Goal: Entertainment & Leisure: Consume media (video, audio)

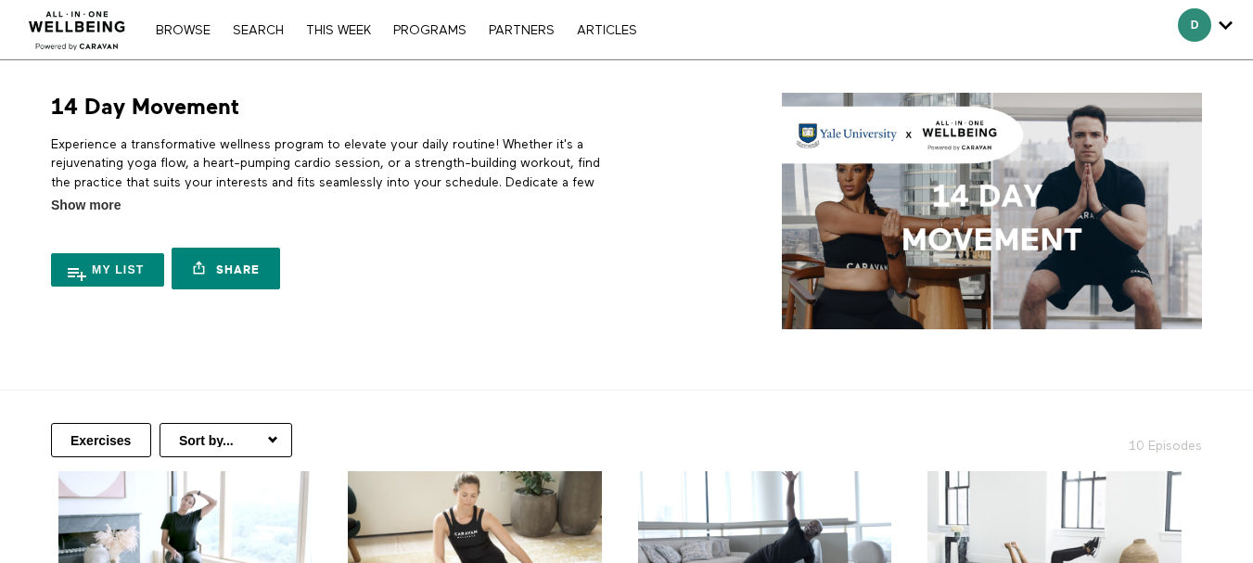
click at [428, 32] on link "PROGRAMS" at bounding box center [430, 30] width 92 height 13
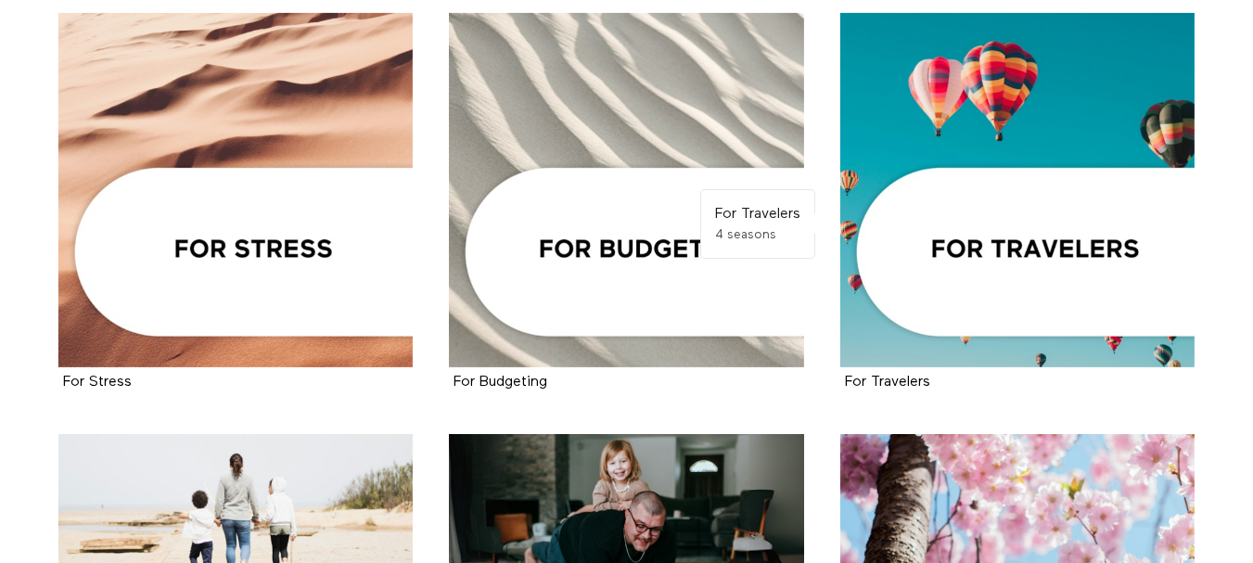
scroll to position [1298, 0]
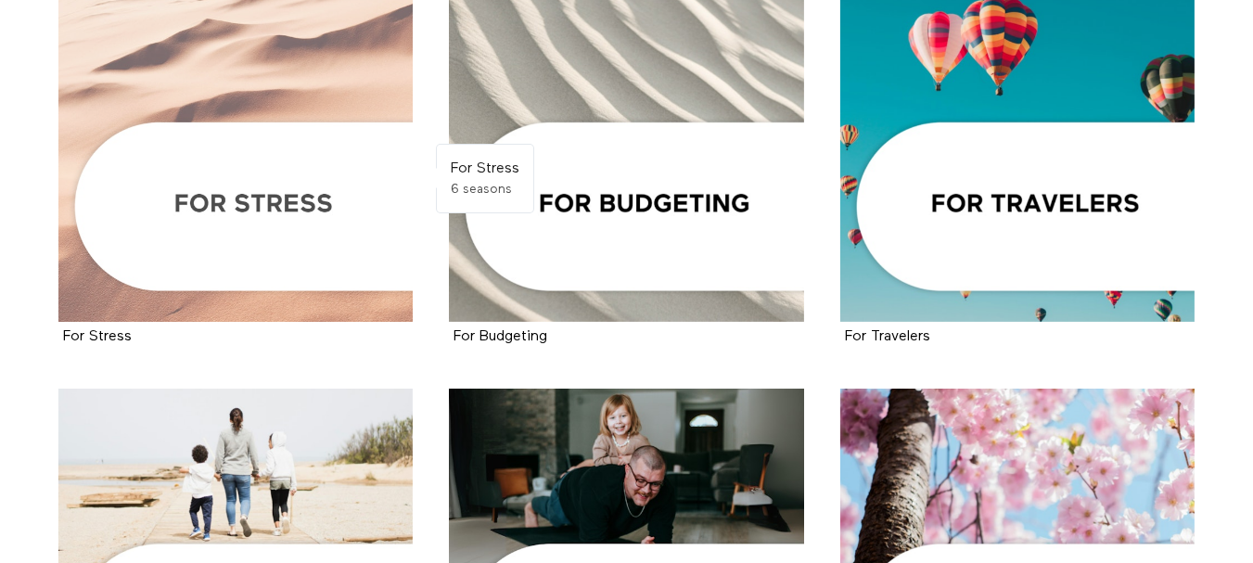
click at [231, 208] on div at bounding box center [235, 145] width 355 height 355
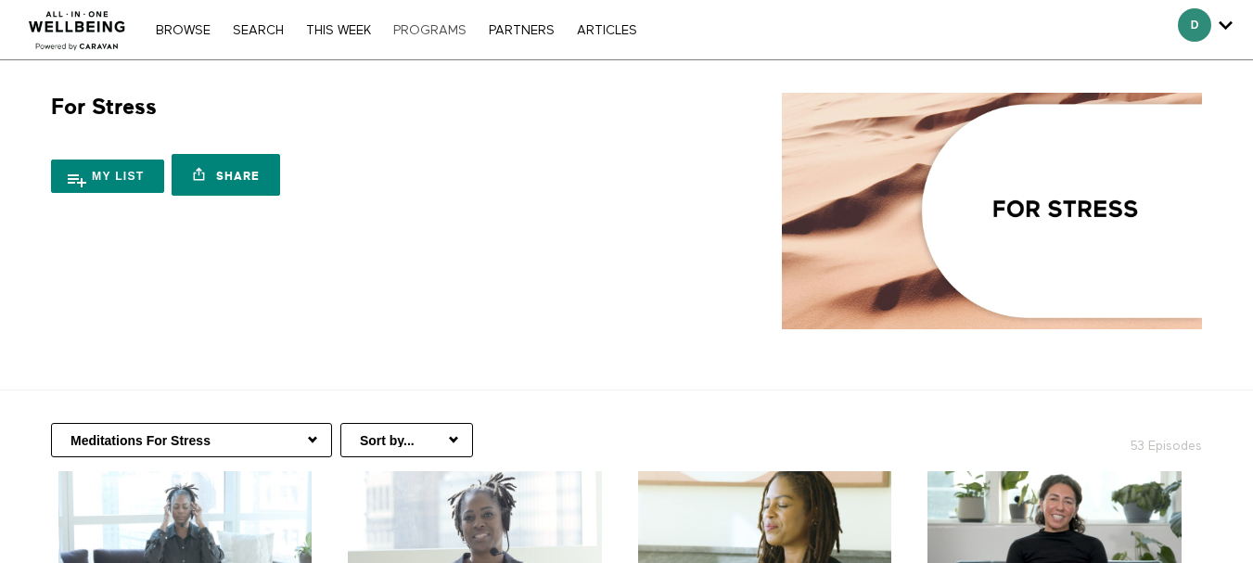
click at [433, 24] on link "PROGRAMS" at bounding box center [430, 30] width 92 height 13
click at [446, 27] on link "PROGRAMS" at bounding box center [430, 30] width 92 height 13
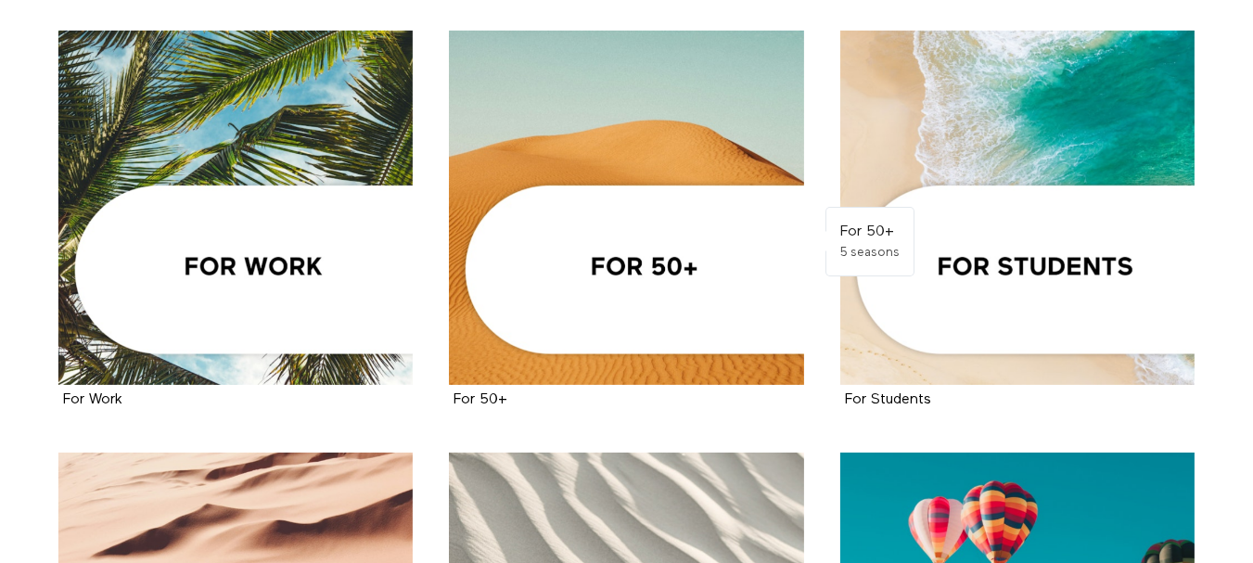
scroll to position [927, 0]
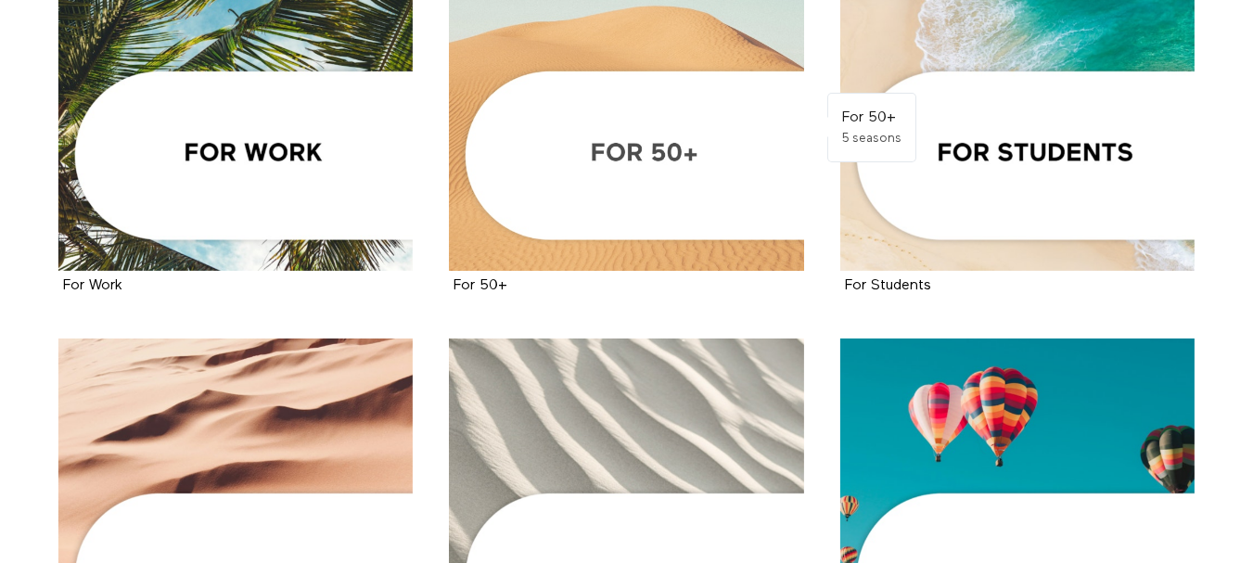
click at [643, 146] on div at bounding box center [626, 94] width 355 height 355
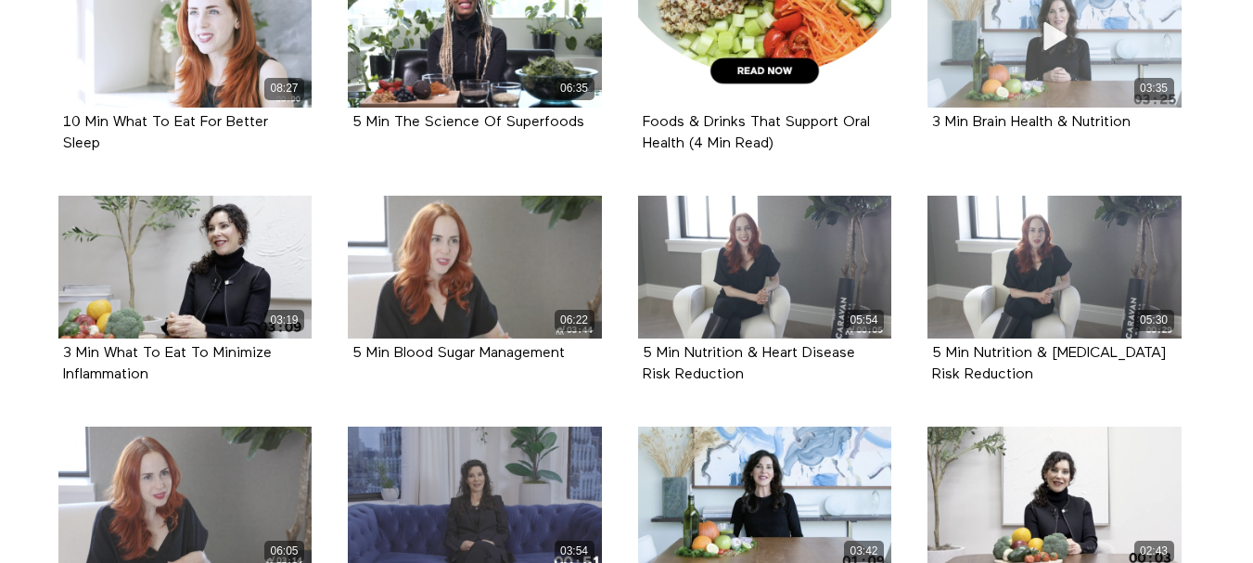
scroll to position [742, 0]
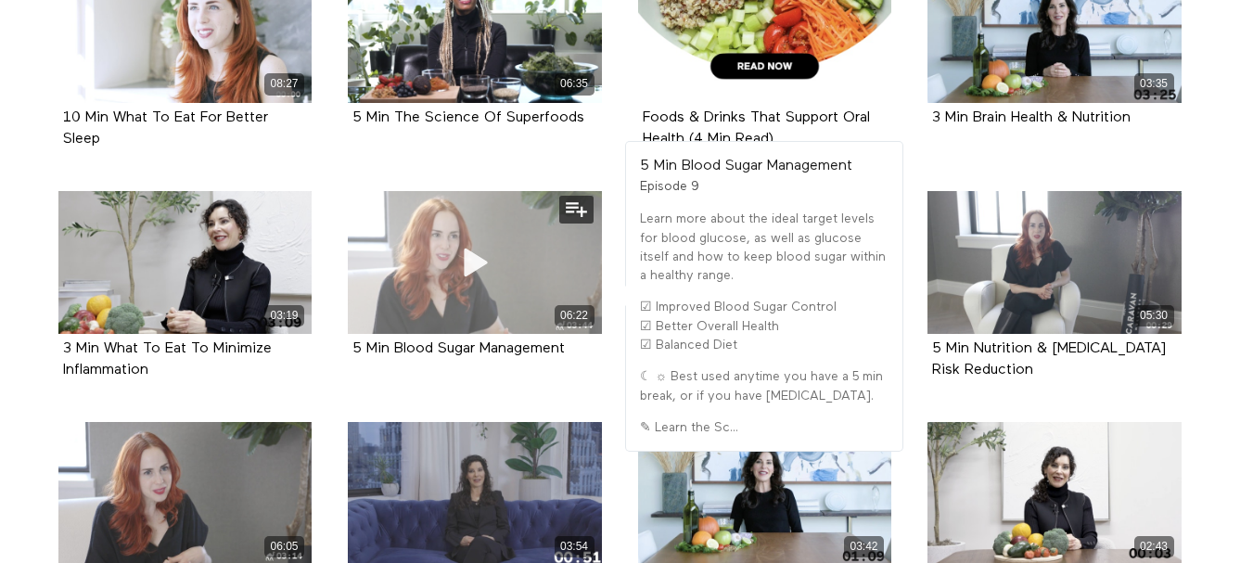
click at [466, 289] on span at bounding box center [475, 263] width 56 height 56
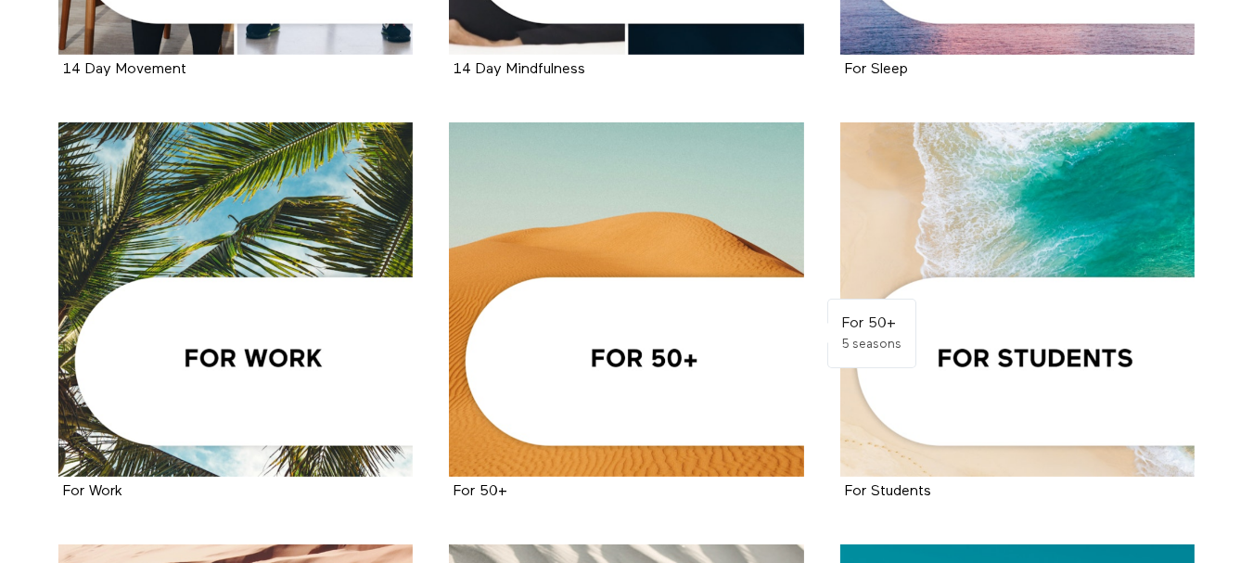
scroll to position [742, 0]
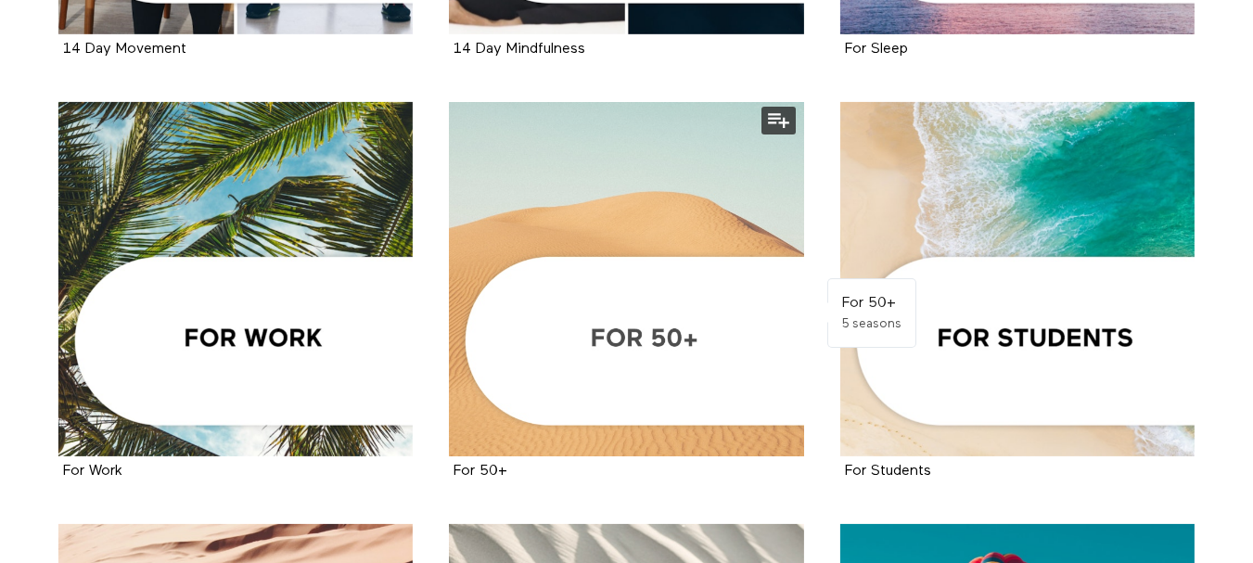
click at [628, 335] on div at bounding box center [626, 279] width 355 height 355
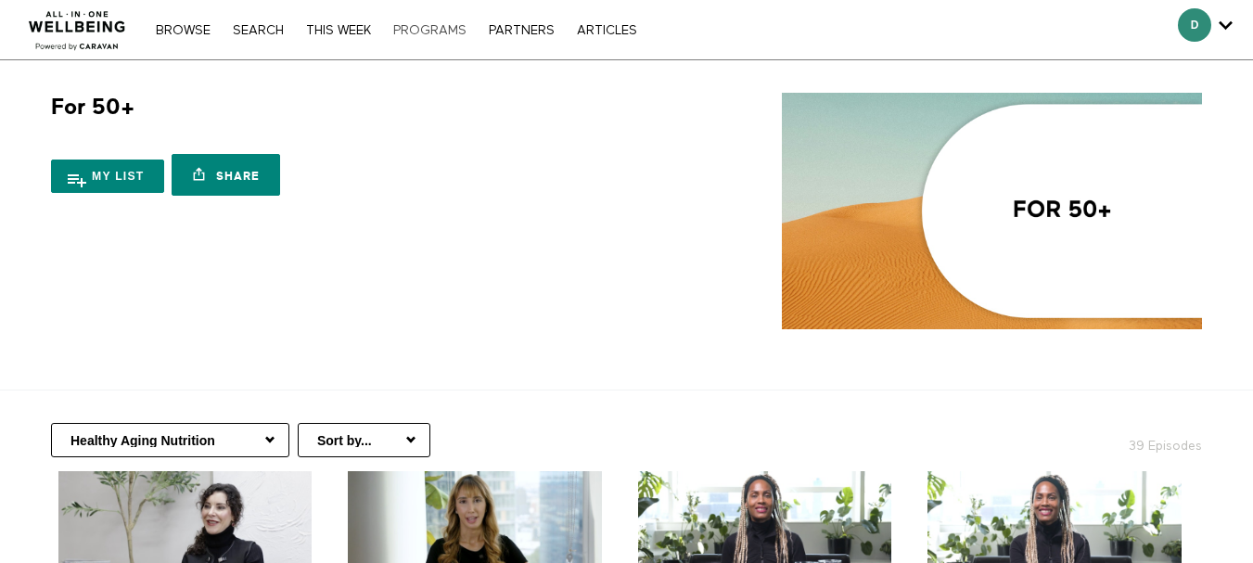
click at [438, 24] on link "PROGRAMS" at bounding box center [430, 30] width 92 height 13
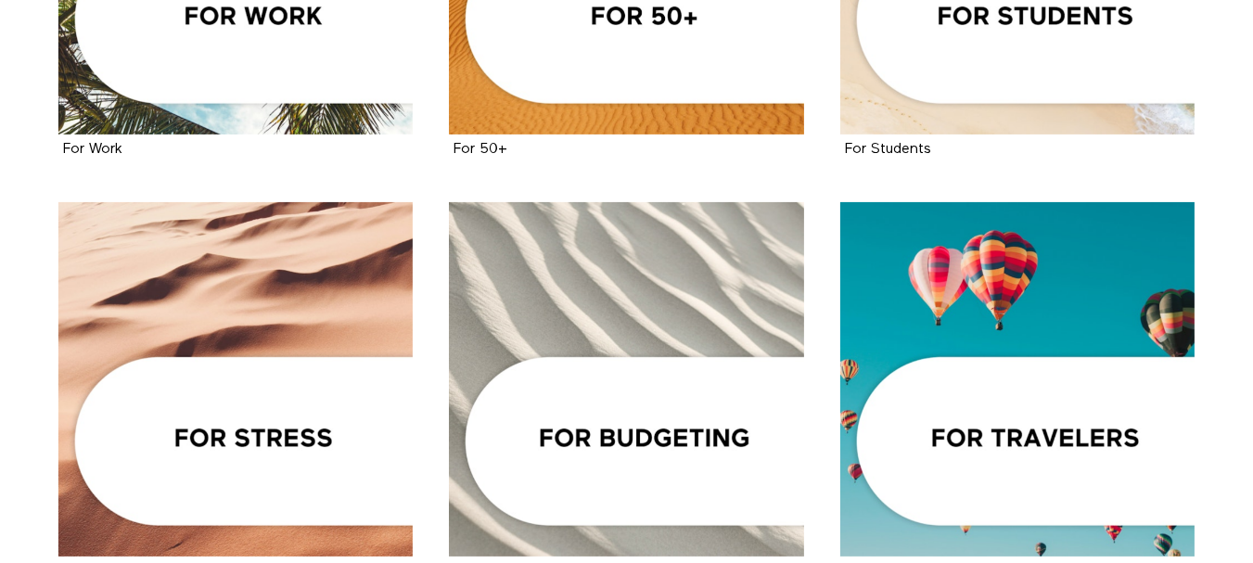
scroll to position [1020, 0]
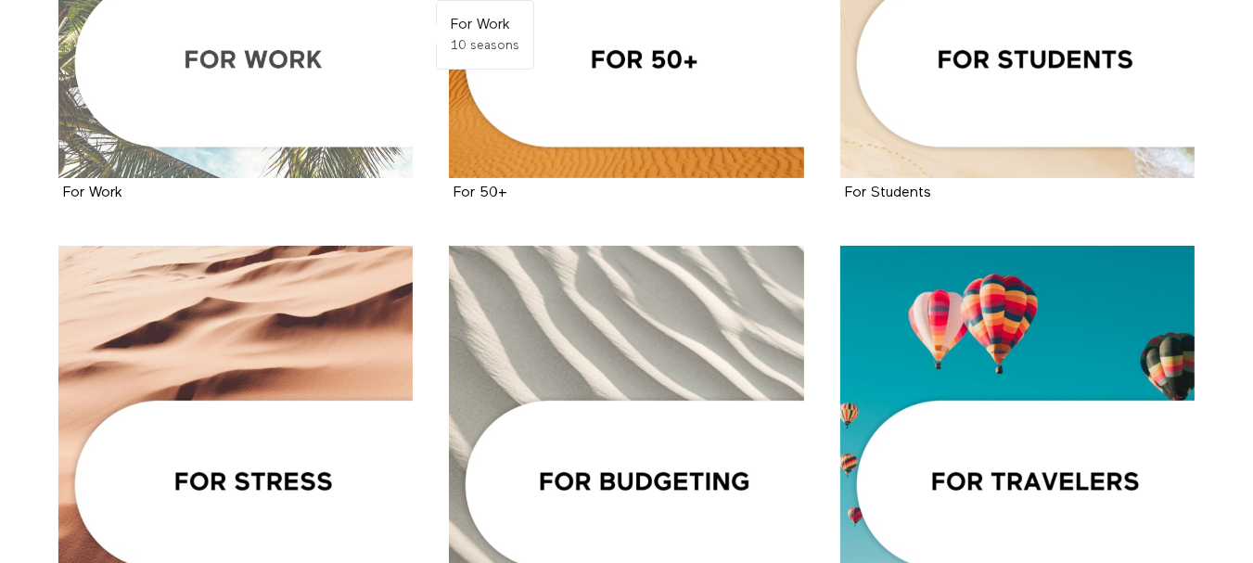
click at [240, 51] on div at bounding box center [235, 1] width 355 height 355
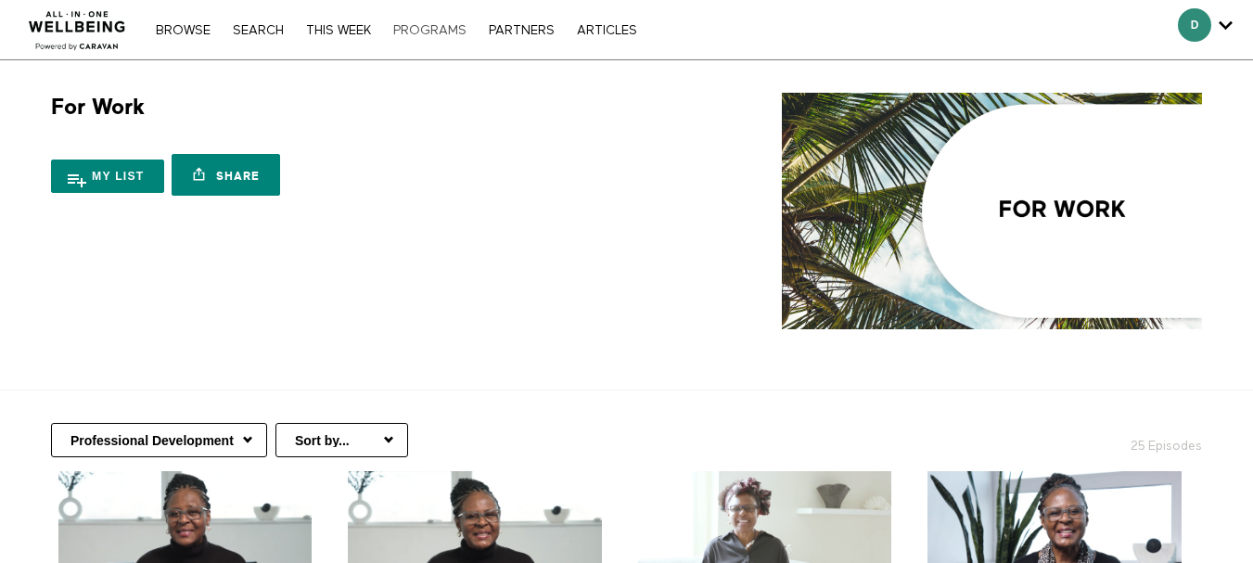
click at [414, 27] on link "PROGRAMS" at bounding box center [430, 30] width 92 height 13
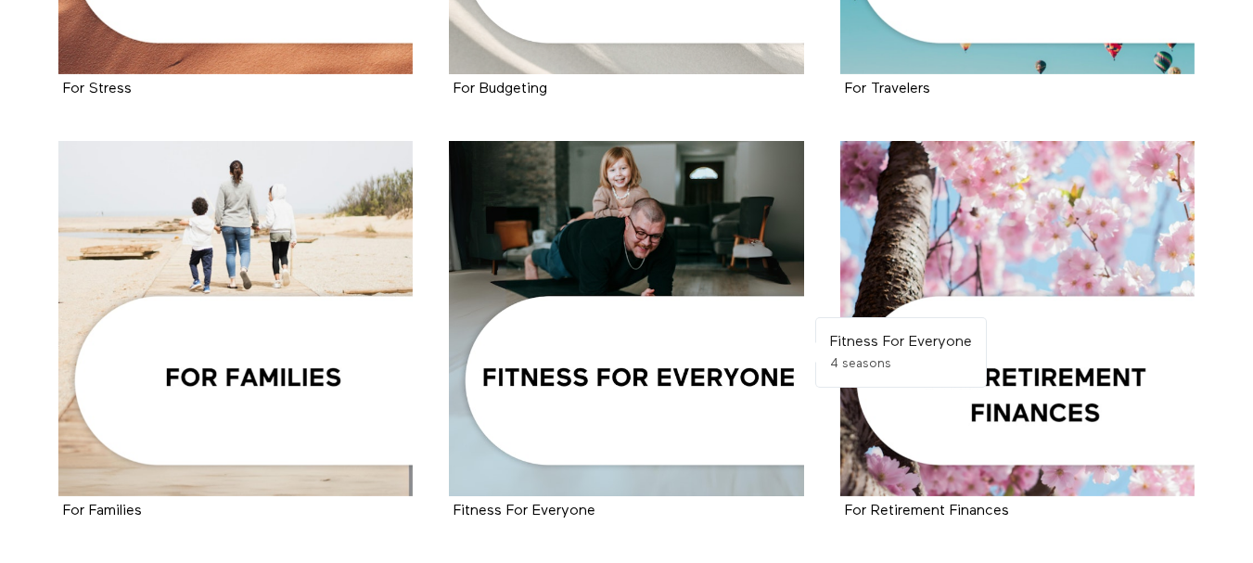
scroll to position [1576, 0]
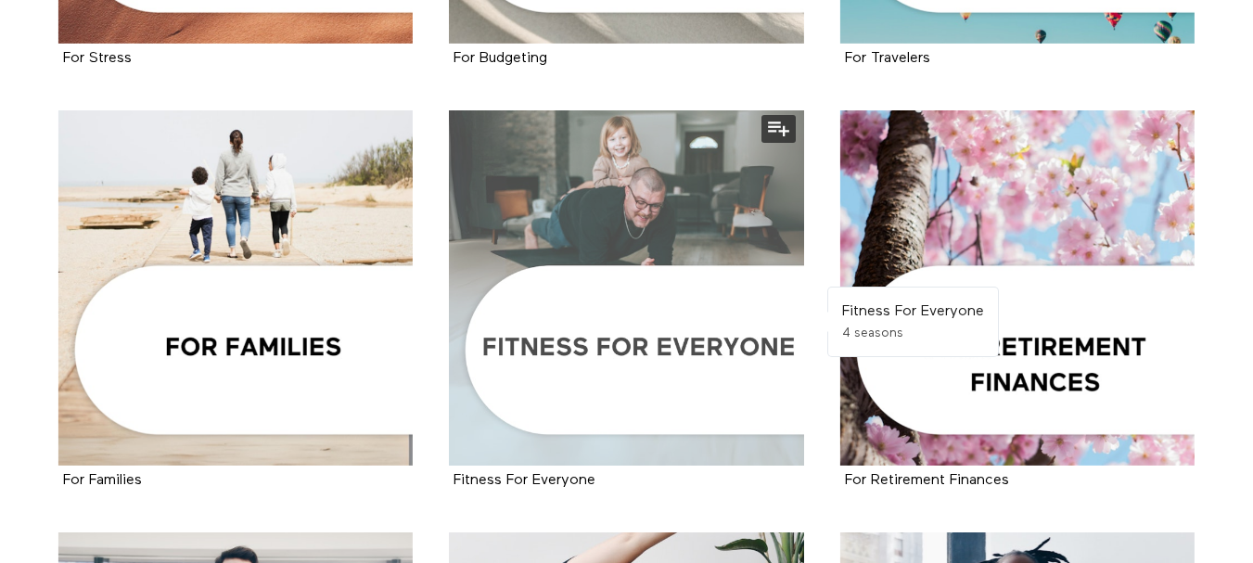
click at [575, 342] on div at bounding box center [626, 287] width 355 height 355
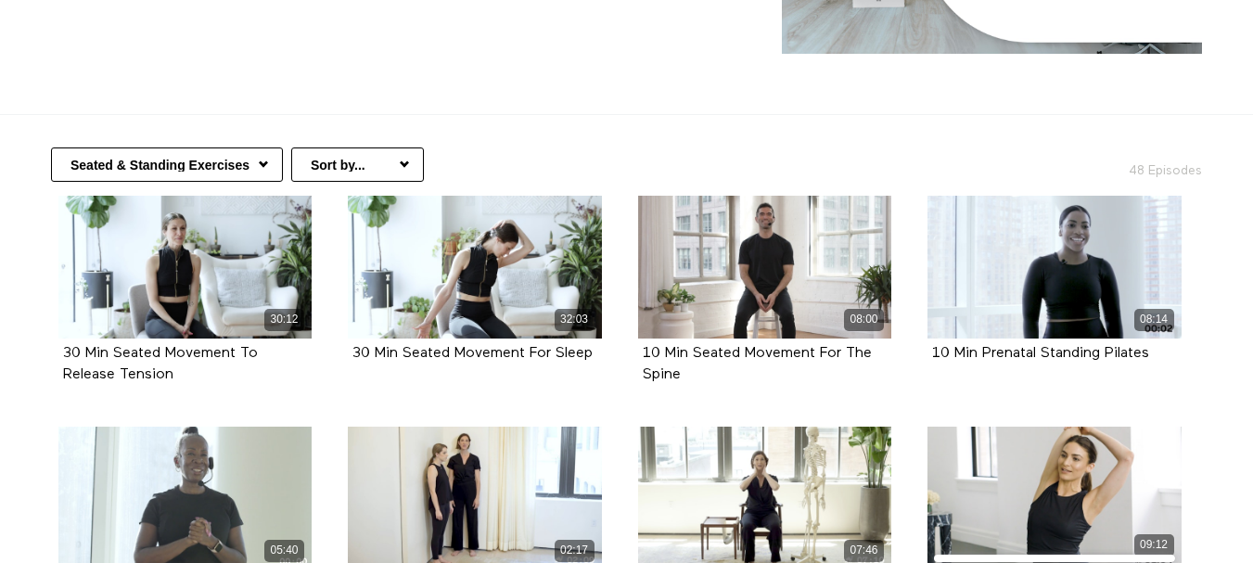
scroll to position [278, 0]
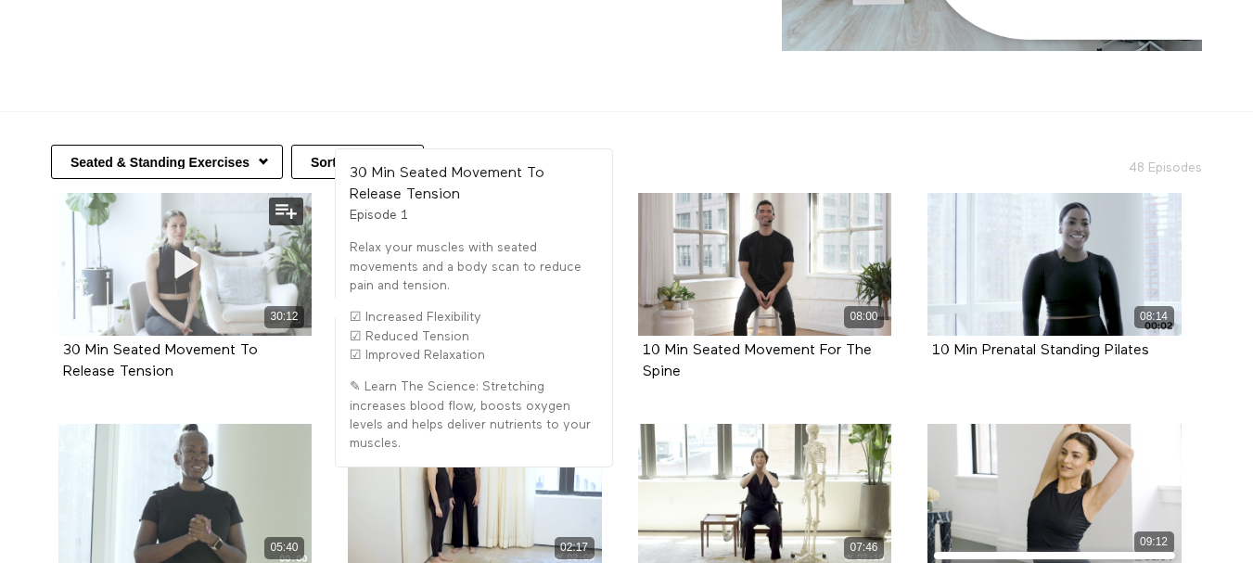
click at [207, 262] on icon at bounding box center [185, 264] width 56 height 32
